Goal: Task Accomplishment & Management: Manage account settings

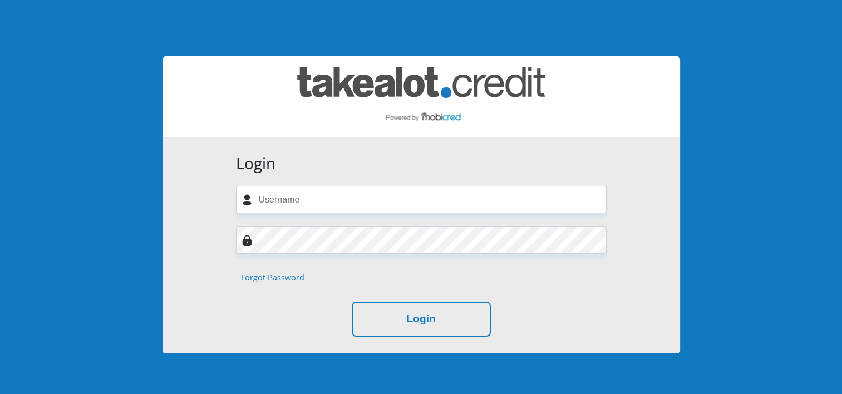
click at [327, 201] on input "text" at bounding box center [421, 199] width 371 height 27
type input "nqobilenhlapo2@gmail.com"
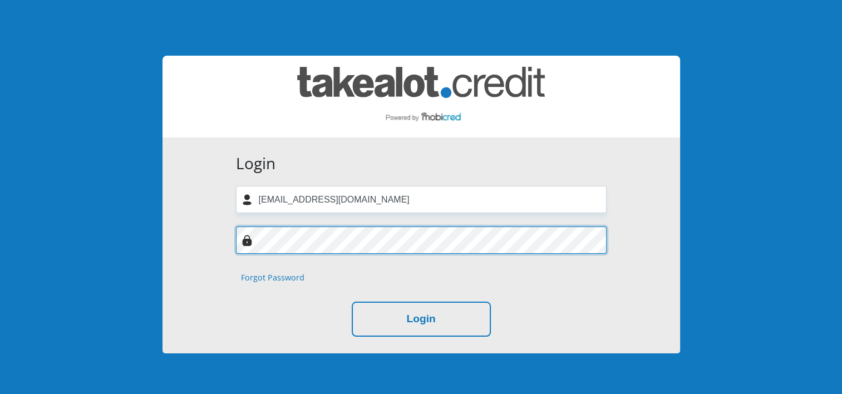
click at [352, 302] on button "Login" at bounding box center [421, 319] width 139 height 35
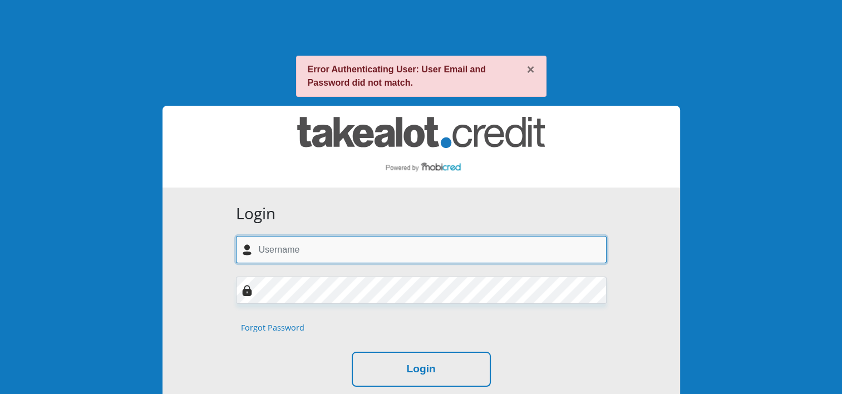
click at [354, 251] on input "text" at bounding box center [421, 249] width 371 height 27
type input "nqobilenhlapo2@gmail.com"
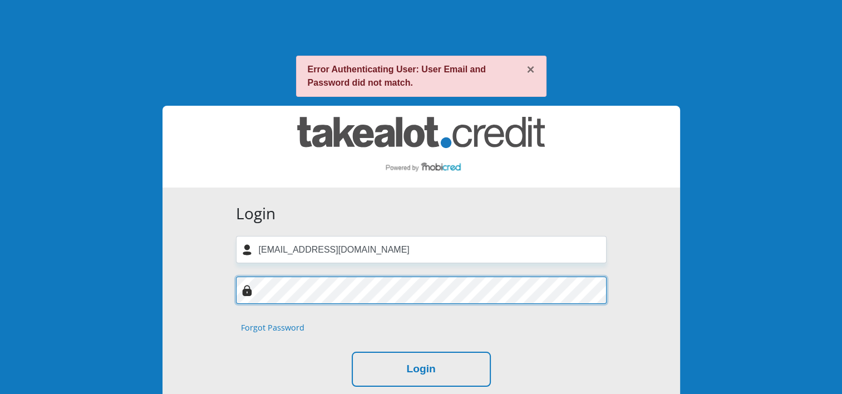
click at [352, 352] on button "Login" at bounding box center [421, 369] width 139 height 35
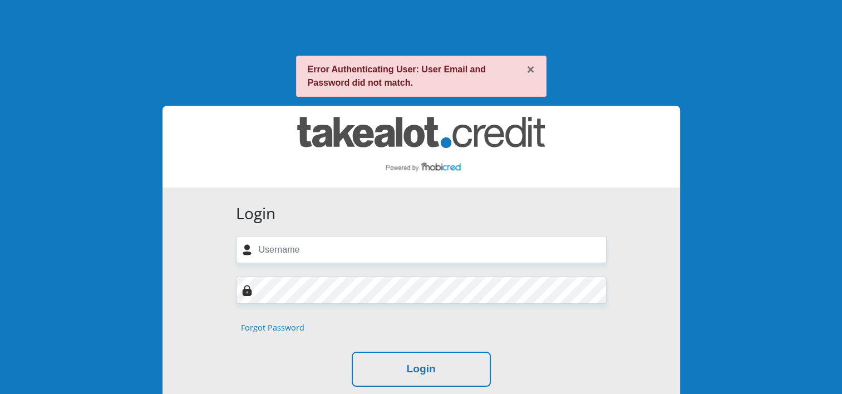
click at [288, 327] on link "Forgot Password" at bounding box center [272, 328] width 63 height 12
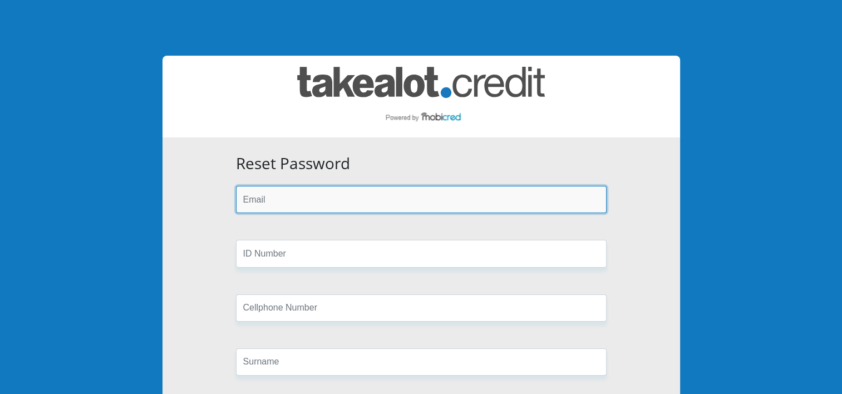
click at [322, 199] on input "email" at bounding box center [421, 199] width 371 height 27
type input "nqobilenhlapo2@gmail.com"
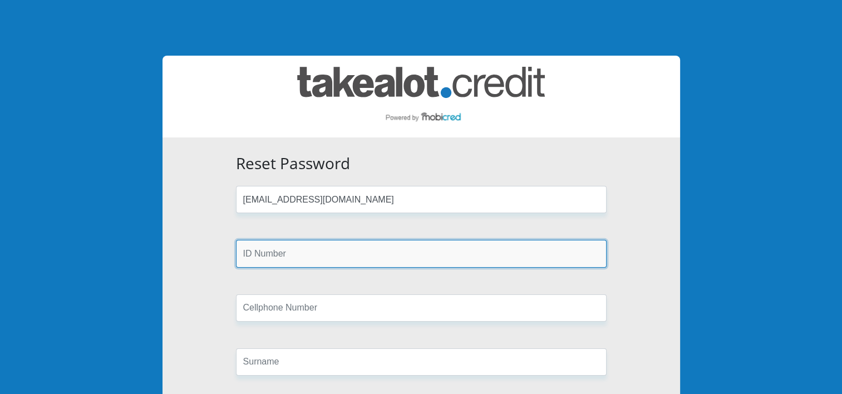
type input "8803270224081"
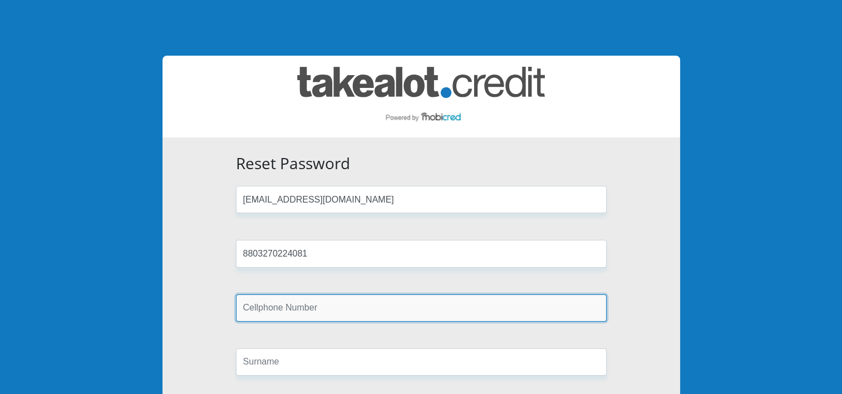
type input "0616990060"
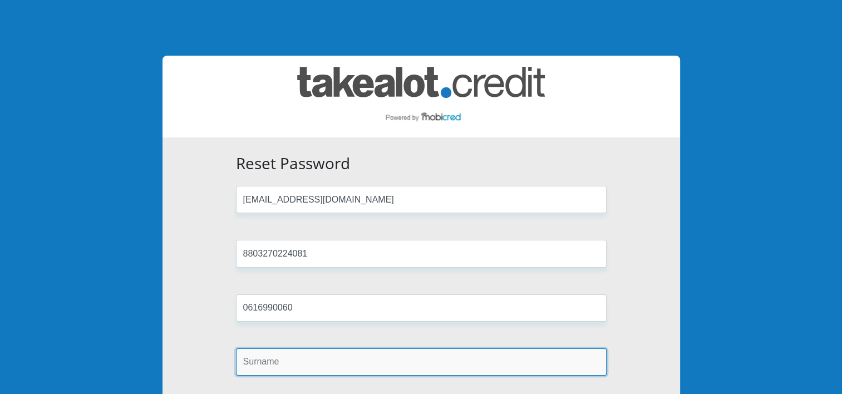
click at [305, 365] on input "text" at bounding box center [421, 361] width 371 height 27
type input "Nhlapo"
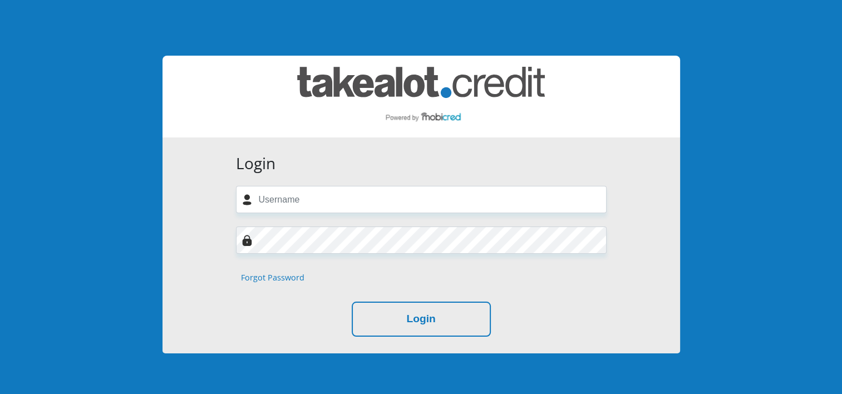
click at [278, 278] on link "Forgot Password" at bounding box center [272, 277] width 63 height 12
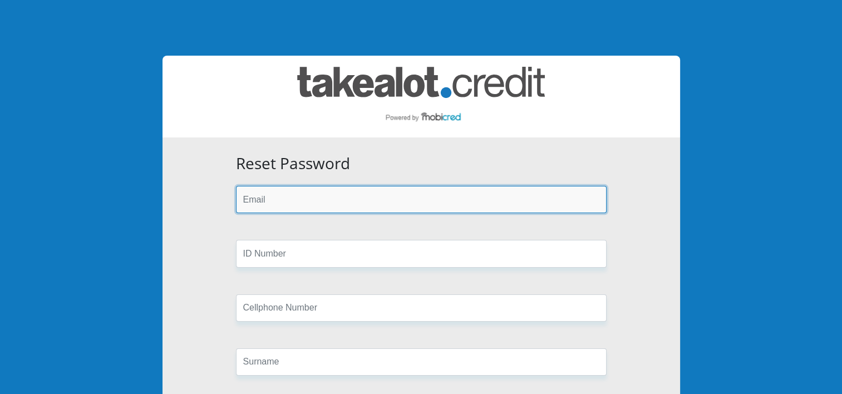
click at [276, 208] on input "email" at bounding box center [421, 199] width 371 height 27
type input "[EMAIL_ADDRESS][DOMAIN_NAME]"
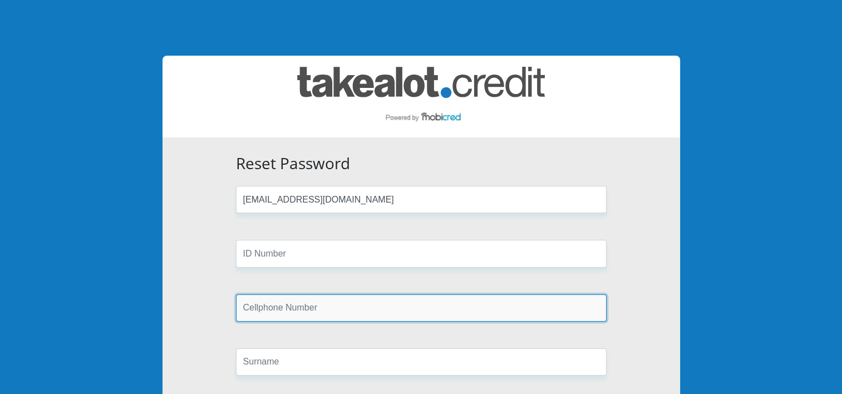
type input "0616990060"
type input "Nhlapo"
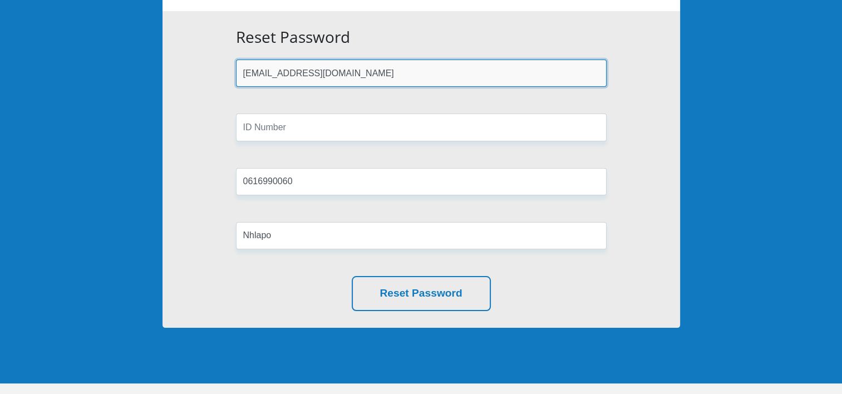
scroll to position [178, 0]
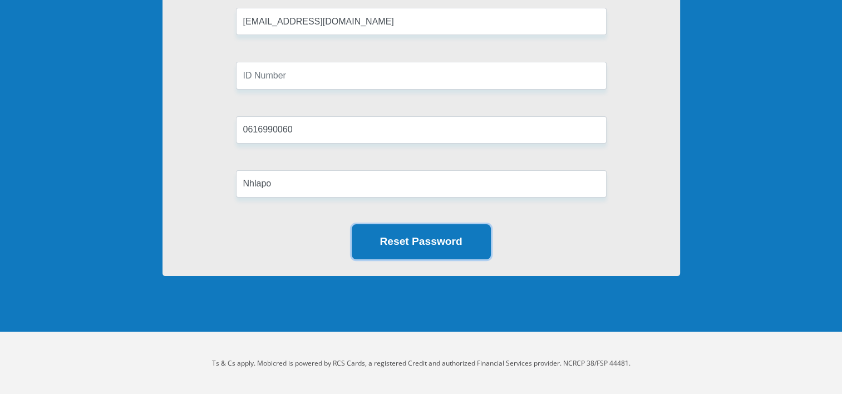
click at [423, 234] on button "Reset Password" at bounding box center [421, 241] width 139 height 35
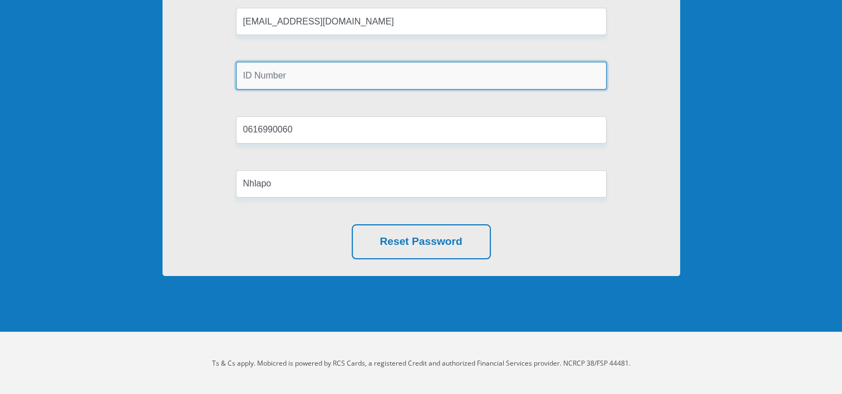
click at [320, 69] on input "text" at bounding box center [421, 75] width 371 height 27
type input "8803270224081"
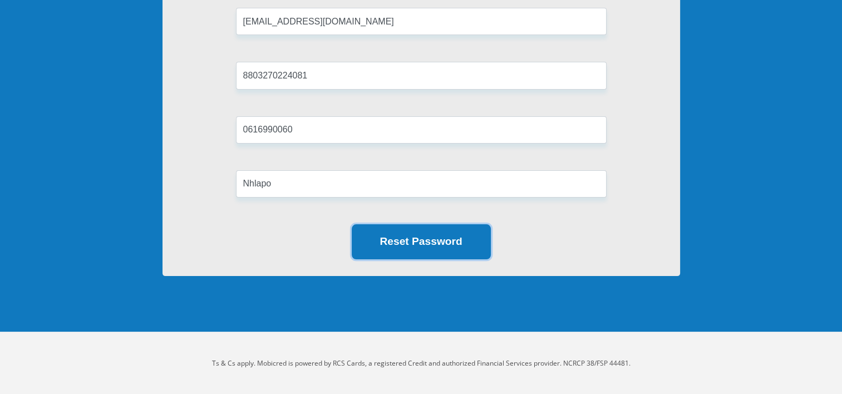
click at [433, 227] on button "Reset Password" at bounding box center [421, 241] width 139 height 35
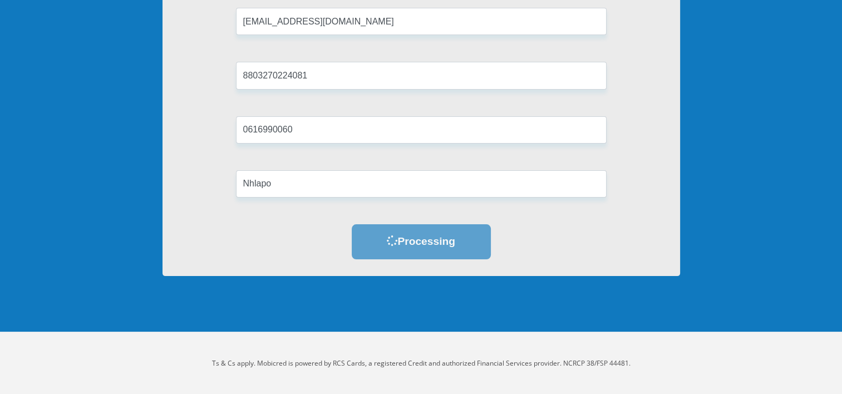
scroll to position [0, 0]
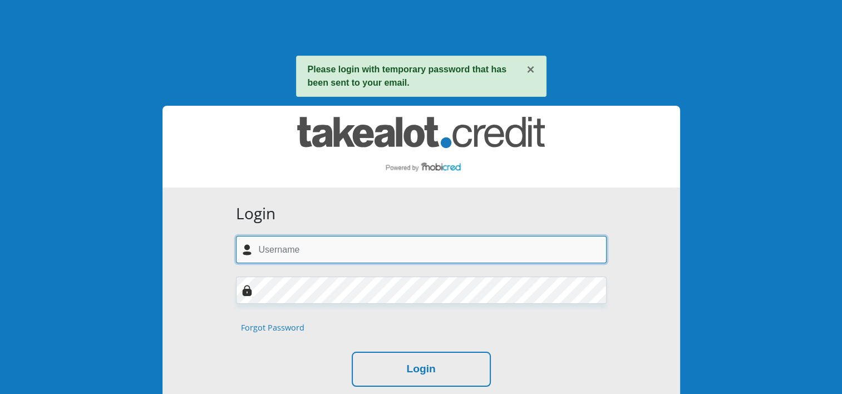
click at [463, 258] on input "text" at bounding box center [421, 249] width 371 height 27
paste input "nqobilenhlapo2@gmail.com,"
type input "nqobilenhlapo2@gmail.com"
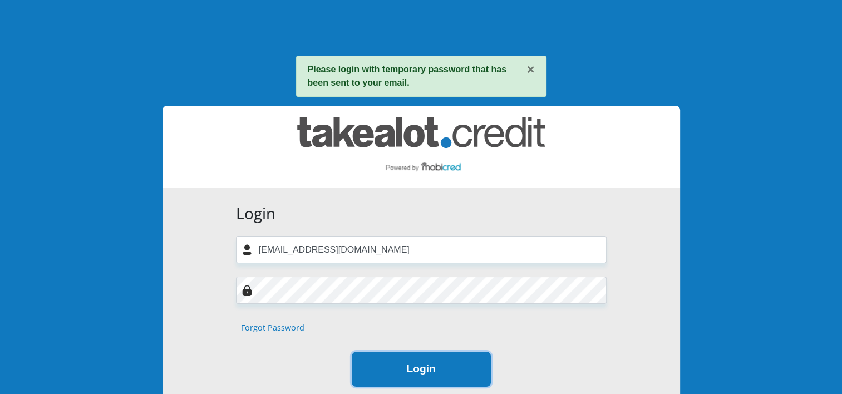
click at [414, 374] on button "Login" at bounding box center [421, 369] width 139 height 35
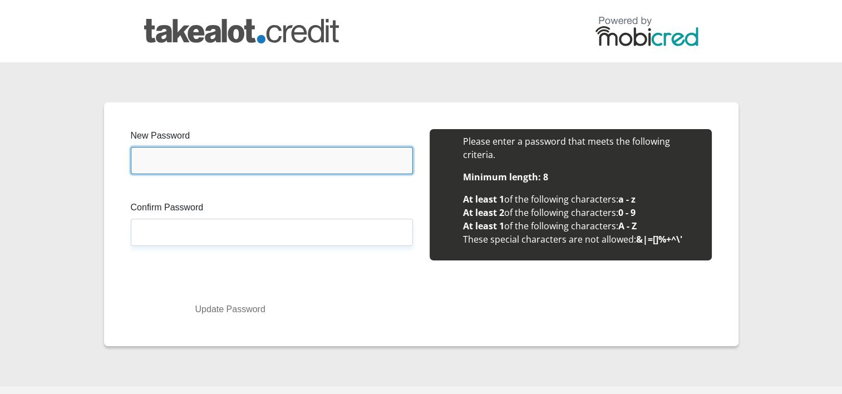
click at [223, 171] on input "New Password" at bounding box center [272, 160] width 282 height 27
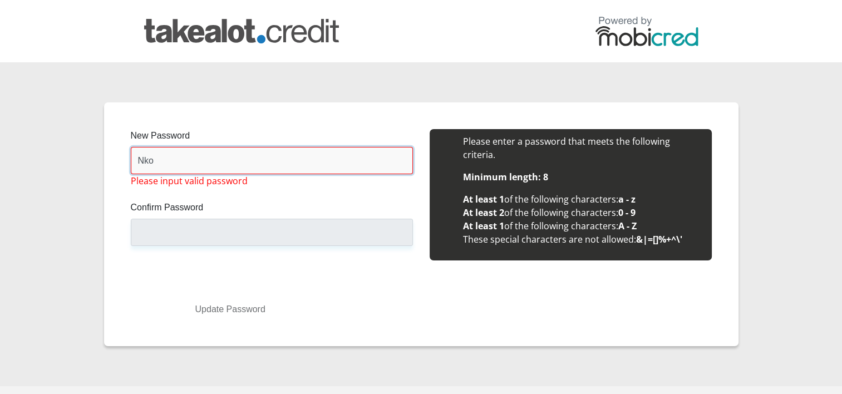
type input "Nkosinathi01"
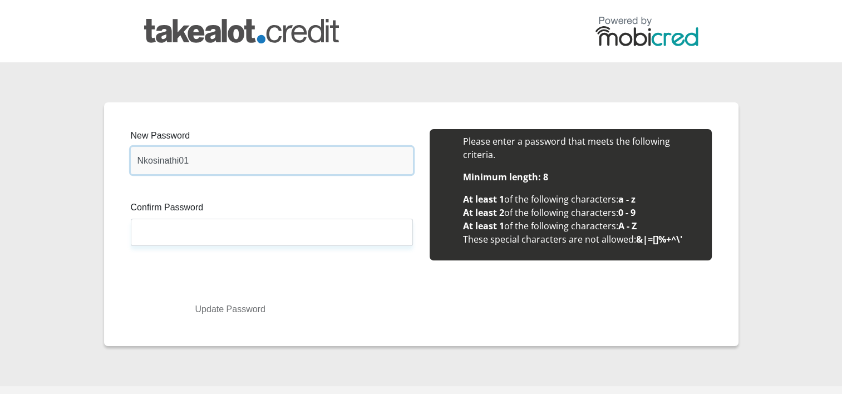
drag, startPoint x: 197, startPoint y: 162, endPoint x: 124, endPoint y: 161, distance: 73.5
click at [124, 161] on div "New Password Nkosinathi01 Please input valid password Confirm Password Please i…" at bounding box center [271, 201] width 299 height 144
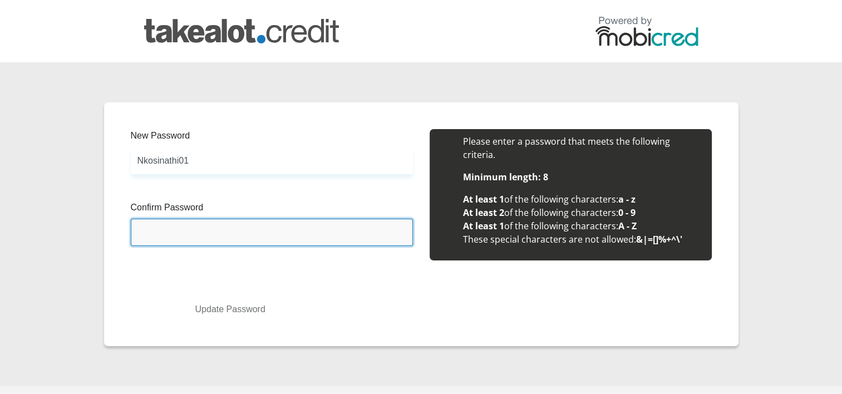
click at [167, 223] on input "Confirm Password" at bounding box center [272, 232] width 282 height 27
paste input "Nkosinathi01"
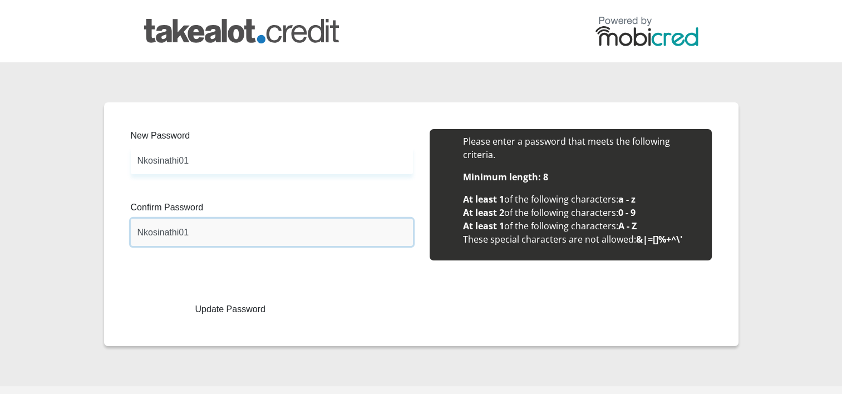
type input "Nkosinathi01"
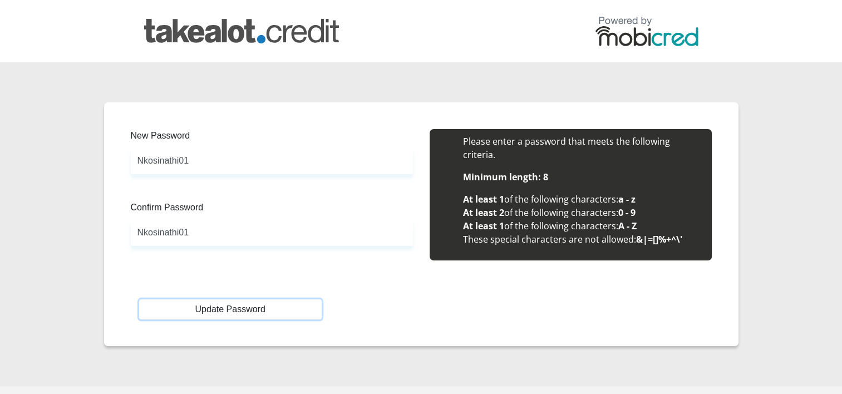
click at [240, 316] on button "Update Password" at bounding box center [230, 309] width 182 height 20
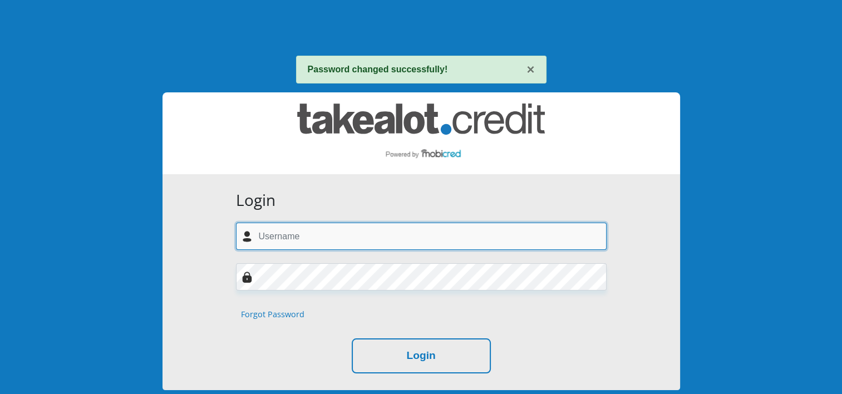
click at [309, 246] on input "text" at bounding box center [421, 236] width 371 height 27
type input "[EMAIL_ADDRESS][DOMAIN_NAME]"
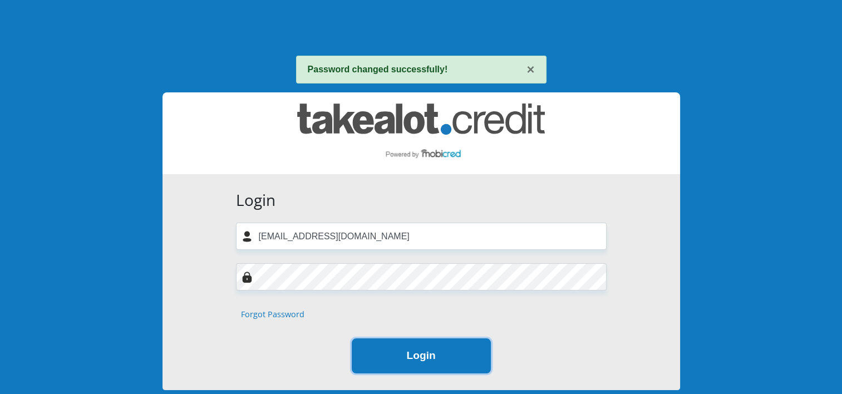
click at [423, 359] on button "Login" at bounding box center [421, 355] width 139 height 35
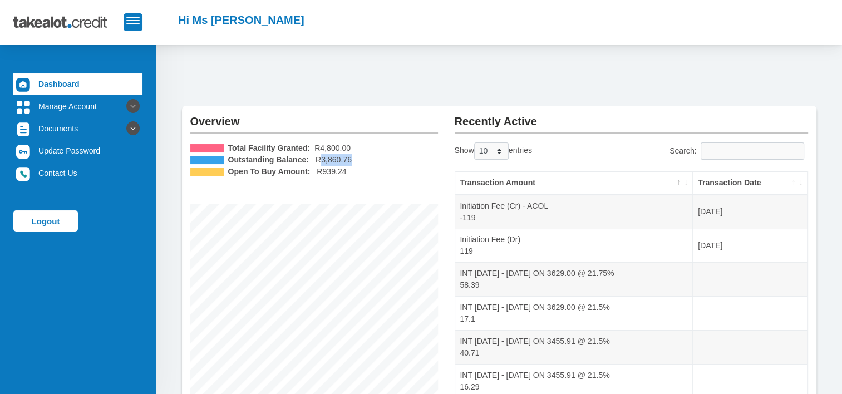
drag, startPoint x: 348, startPoint y: 160, endPoint x: 319, endPoint y: 165, distance: 29.3
click at [319, 165] on li "Outstanding Balance: R3,860.76" at bounding box center [314, 160] width 248 height 12
click at [412, 17] on div "Hi Ms n Nhlapo" at bounding box center [421, 314] width 842 height 628
click at [142, 19] on div at bounding box center [78, 22] width 156 height 33
click at [140, 19] on button "button" at bounding box center [133, 21] width 19 height 17
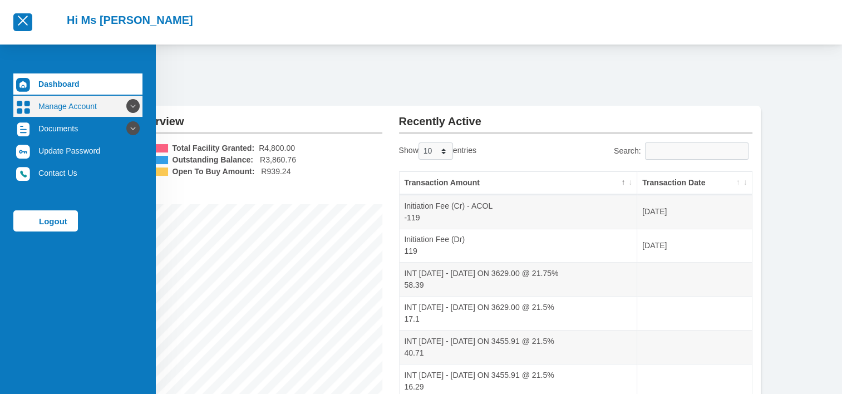
click at [57, 102] on link "Manage Account" at bounding box center [77, 106] width 129 height 21
